Goal: Information Seeking & Learning: Compare options

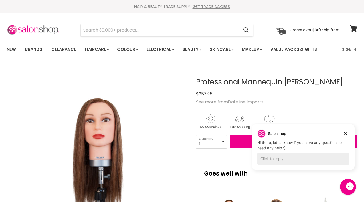
click at [240, 104] on u "Dateline Imports" at bounding box center [245, 102] width 35 height 6
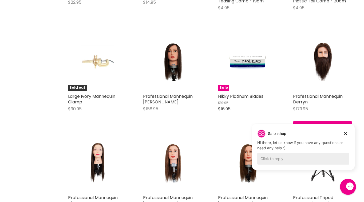
scroll to position [694, 0]
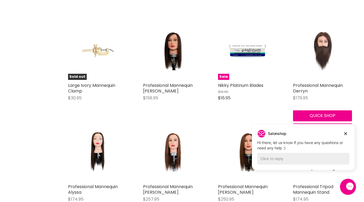
click at [313, 39] on img "Main content" at bounding box center [322, 50] width 39 height 59
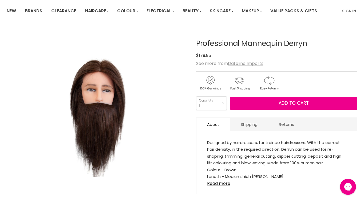
scroll to position [42, 0]
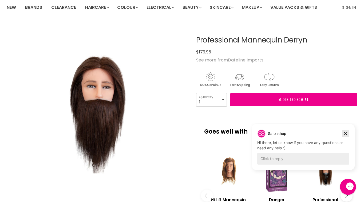
click at [346, 134] on icon "Dismiss campaign" at bounding box center [345, 133] width 3 height 3
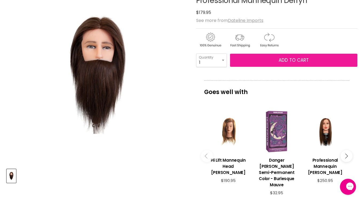
scroll to position [124, 0]
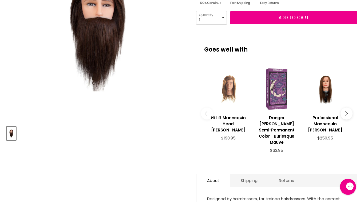
click at [230, 94] on div "Main content" at bounding box center [228, 88] width 43 height 43
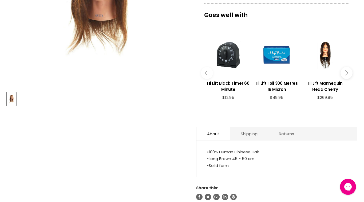
scroll to position [139, 0]
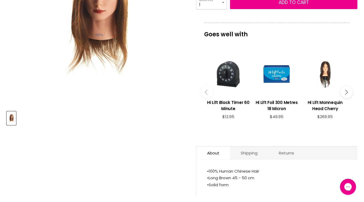
click at [326, 77] on div "Main content" at bounding box center [324, 73] width 43 height 43
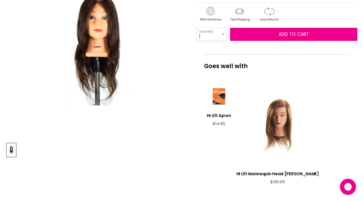
scroll to position [140, 0]
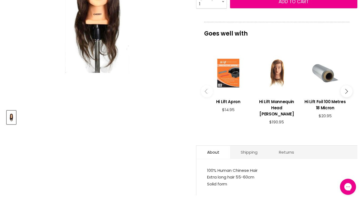
click at [345, 89] on icon "Main content" at bounding box center [345, 91] width 5 height 5
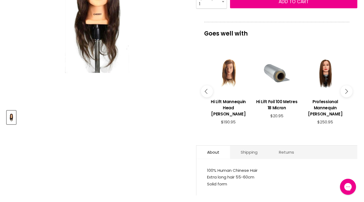
click at [345, 89] on icon "Main content" at bounding box center [345, 91] width 5 height 5
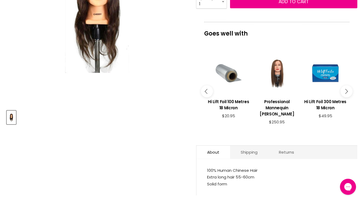
click at [273, 64] on div "Main content" at bounding box center [276, 72] width 43 height 43
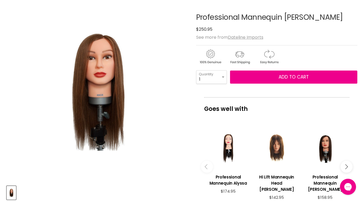
scroll to position [65, 0]
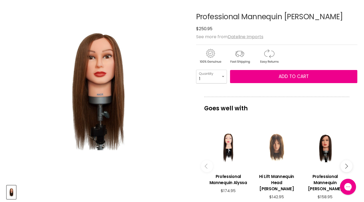
click at [276, 146] on div "Main content" at bounding box center [276, 147] width 43 height 43
